Goal: Book appointment/travel/reservation

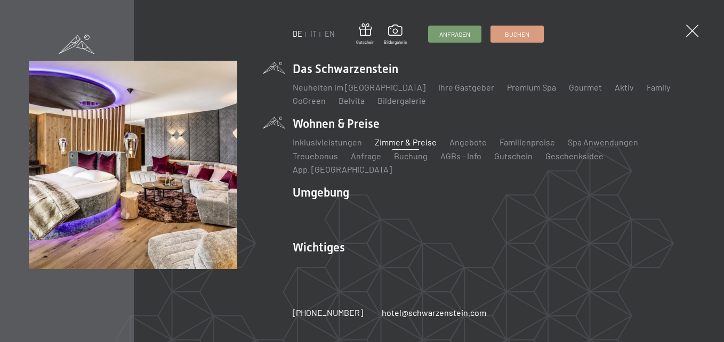
click at [408, 147] on link "Zimmer & Preise" at bounding box center [406, 142] width 62 height 10
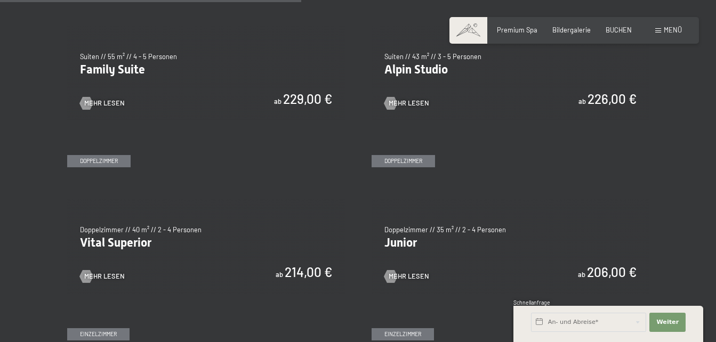
scroll to position [1154, 0]
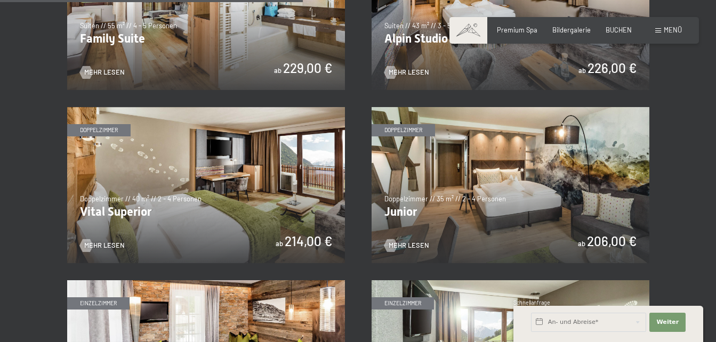
click at [185, 164] on img at bounding box center [206, 185] width 278 height 156
click at [507, 156] on img at bounding box center [511, 185] width 278 height 156
click at [236, 188] on img at bounding box center [206, 185] width 278 height 156
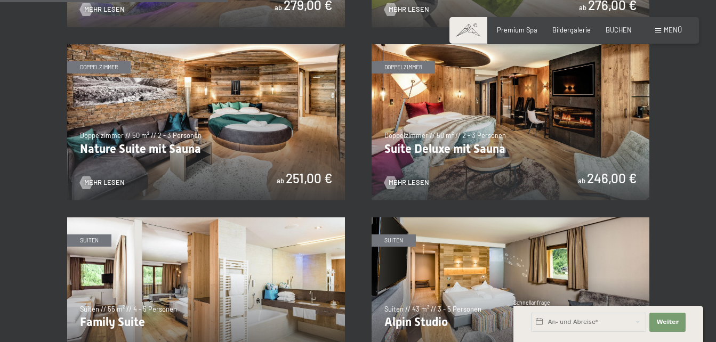
scroll to position [865, 0]
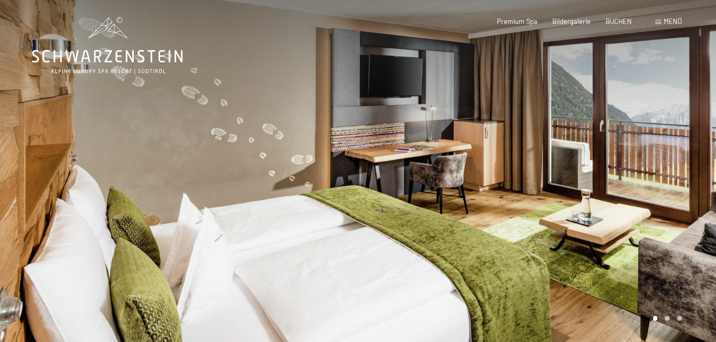
drag, startPoint x: 398, startPoint y: 171, endPoint x: 235, endPoint y: 104, distance: 176.2
click at [221, 342] on div at bounding box center [359, 347] width 700 height 0
click at [318, 173] on div at bounding box center [179, 173] width 358 height 347
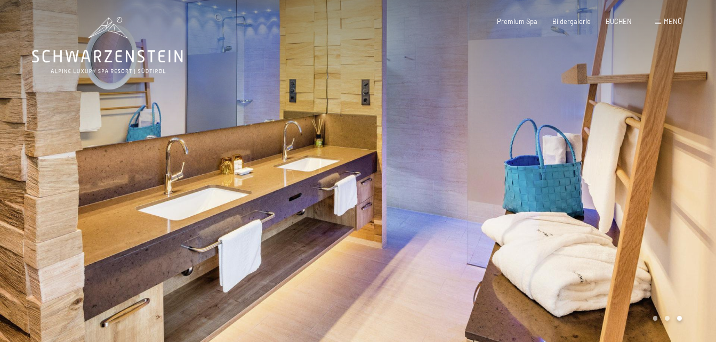
click at [318, 173] on div at bounding box center [179, 173] width 358 height 347
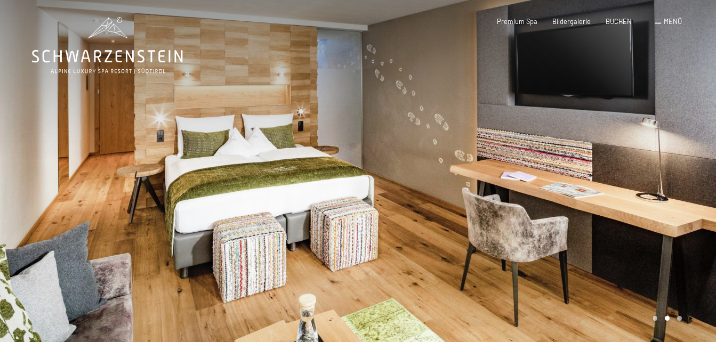
click at [318, 173] on div at bounding box center [179, 173] width 358 height 347
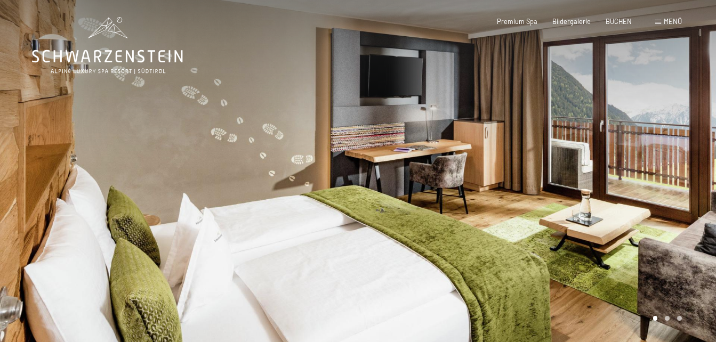
click at [318, 173] on div at bounding box center [179, 173] width 358 height 347
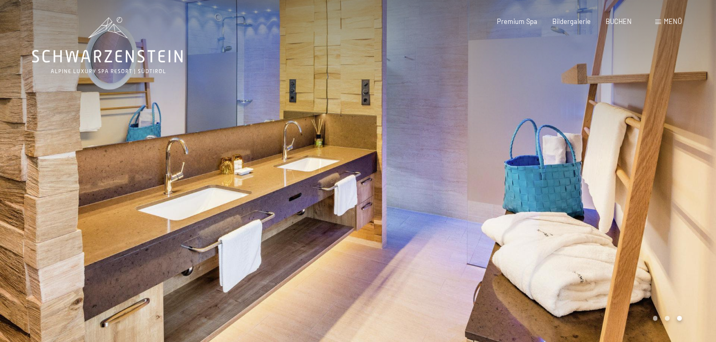
click at [318, 173] on div at bounding box center [179, 173] width 358 height 347
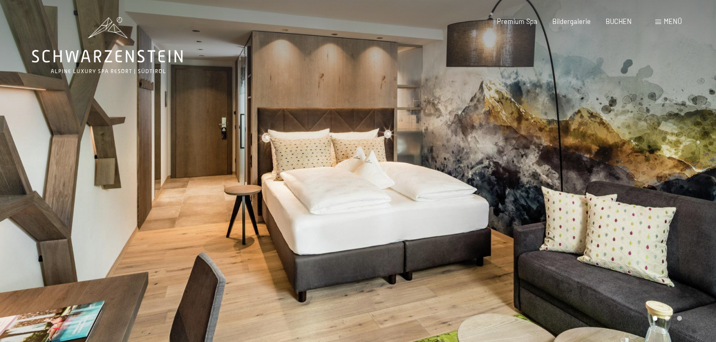
click at [507, 156] on div at bounding box center [537, 173] width 358 height 347
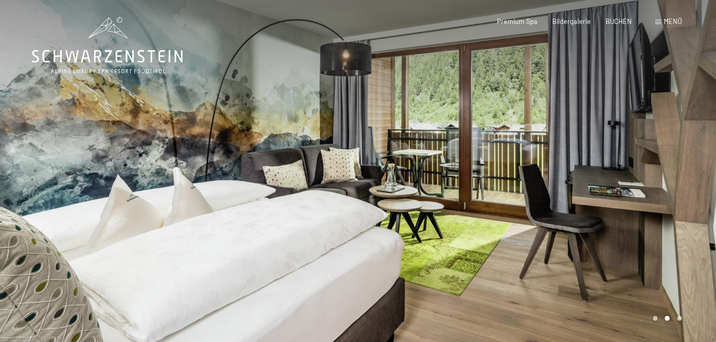
click at [507, 156] on div at bounding box center [537, 173] width 358 height 347
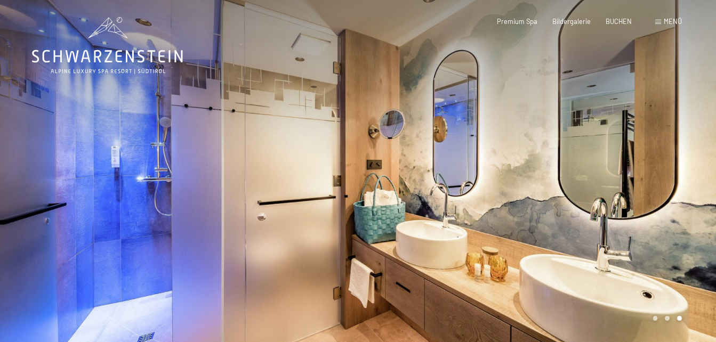
click at [507, 156] on div at bounding box center [537, 173] width 358 height 347
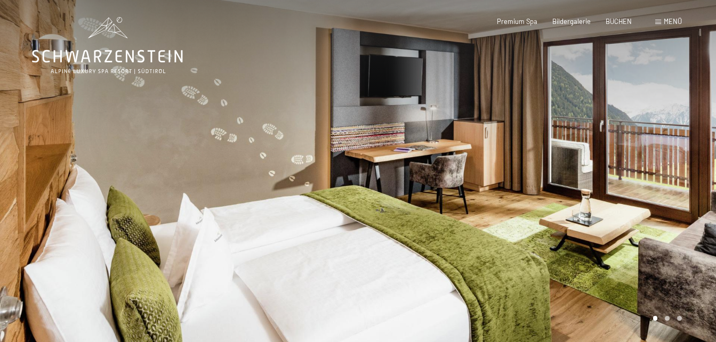
click at [596, 163] on div at bounding box center [537, 173] width 358 height 347
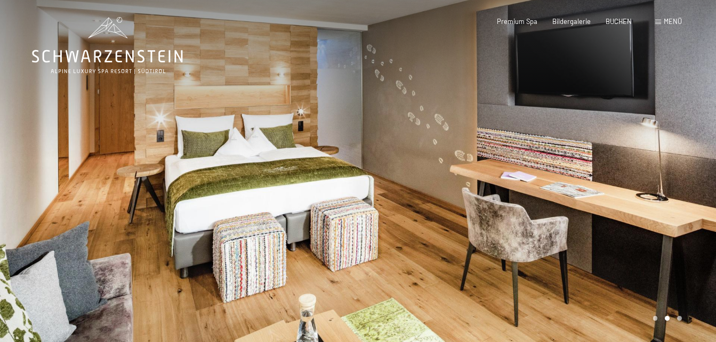
click at [596, 163] on div at bounding box center [537, 173] width 358 height 347
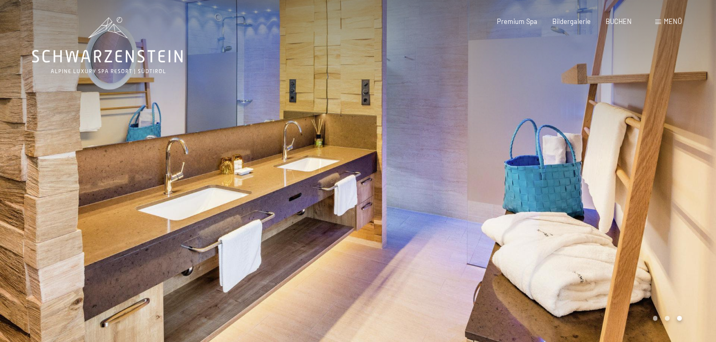
click at [596, 163] on div at bounding box center [537, 173] width 358 height 347
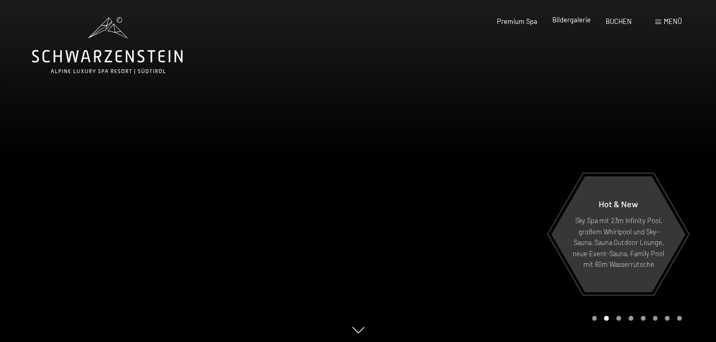
click at [577, 19] on span "Bildergalerie" at bounding box center [571, 19] width 38 height 9
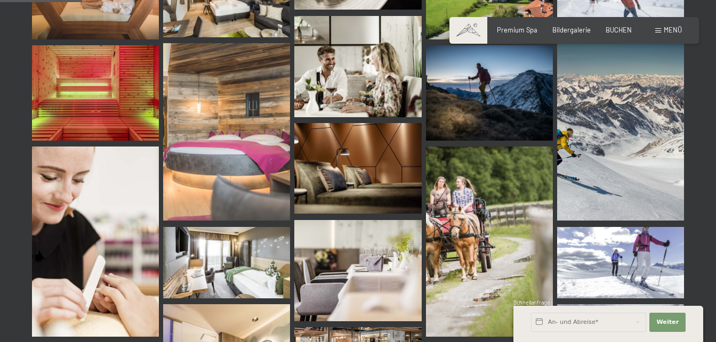
scroll to position [889, 0]
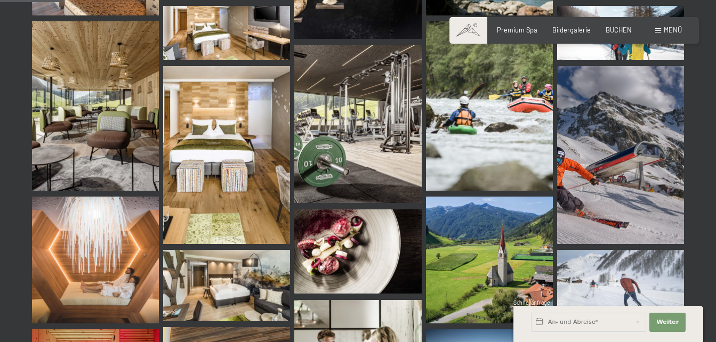
click at [224, 122] on img at bounding box center [226, 155] width 127 height 178
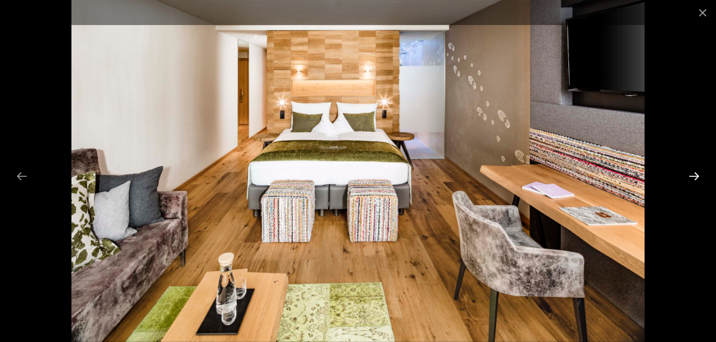
click at [696, 181] on button "Next slide" at bounding box center [694, 176] width 22 height 21
